Goal: Transaction & Acquisition: Book appointment/travel/reservation

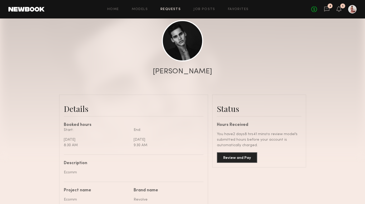
scroll to position [2621, 0]
click at [248, 159] on button "Review and Pay" at bounding box center [237, 157] width 40 height 11
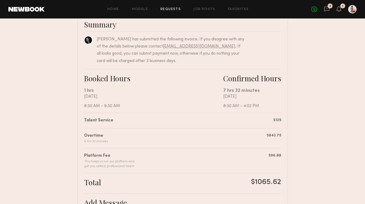
scroll to position [45, 0]
drag, startPoint x: 223, startPoint y: 90, endPoint x: 266, endPoint y: 90, distance: 42.7
click at [266, 90] on div "7 hrs 32 minutes" at bounding box center [252, 90] width 58 height 7
copy div "7 hrs 32 minutes"
drag, startPoint x: 243, startPoint y: 106, endPoint x: 251, endPoint y: 105, distance: 8.2
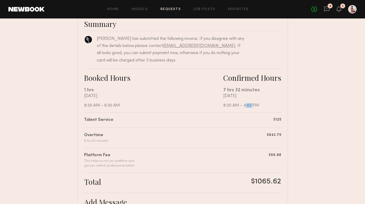
click at [251, 105] on div "[DATE] 8:30 AM - 4:02 PM" at bounding box center [252, 101] width 58 height 14
copy div "4:02"
drag, startPoint x: 253, startPoint y: 179, endPoint x: 280, endPoint y: 178, distance: 26.1
click at [280, 179] on div "$1065.62" at bounding box center [266, 181] width 30 height 9
copy div "$1065.62"
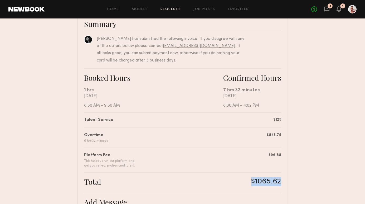
click at [292, 144] on nb-booking-payment "Review & Pay Model Review & Pay Model Ecomm Summary [PERSON_NAME] has submitted…" at bounding box center [182, 143] width 365 height 322
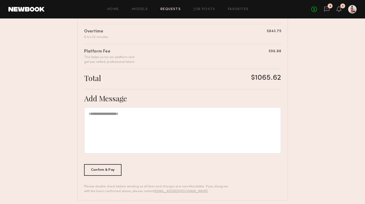
scroll to position [153, 0]
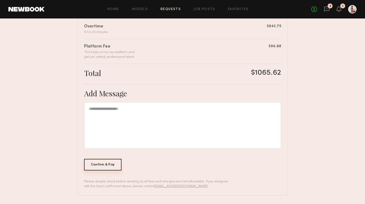
click at [104, 169] on div "Confirm & Pay" at bounding box center [103, 165] width 38 height 12
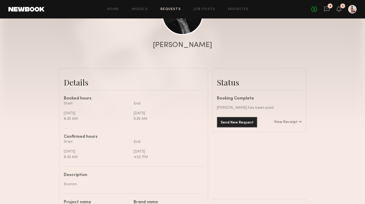
scroll to position [83, 0]
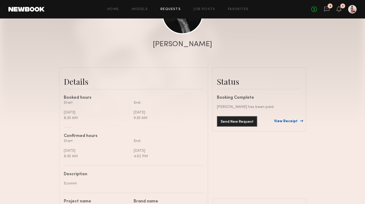
click at [294, 120] on link "View Receipt" at bounding box center [287, 121] width 27 height 4
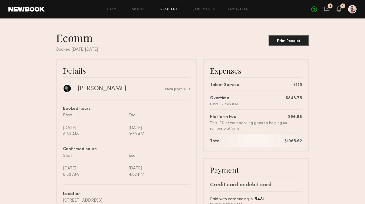
scroll to position [11, 0]
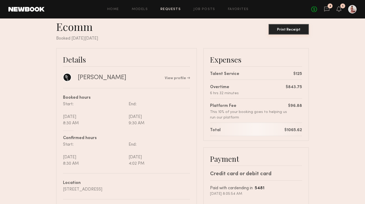
click at [291, 32] on button "Print Receipt" at bounding box center [289, 29] width 40 height 11
click at [336, 45] on nb-booking-receipt "Ecomm Print Receipt Booked [DATE][DATE] Details [PERSON_NAME] View profile Book…" at bounding box center [182, 136] width 365 height 233
drag, startPoint x: 129, startPoint y: 162, endPoint x: 137, endPoint y: 162, distance: 7.4
click at [137, 162] on div "End: [DATE] 4:02 PM" at bounding box center [159, 153] width 64 height 25
copy div "4:02"
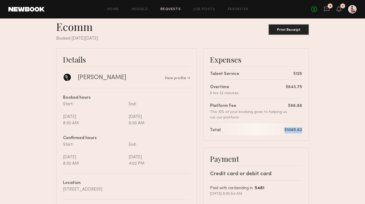
drag, startPoint x: 285, startPoint y: 130, endPoint x: 302, endPoint y: 129, distance: 16.4
click at [302, 129] on div "$1065.62" at bounding box center [294, 130] width 18 height 6
copy div "$1065.62"
